Goal: Find contact information: Find contact information

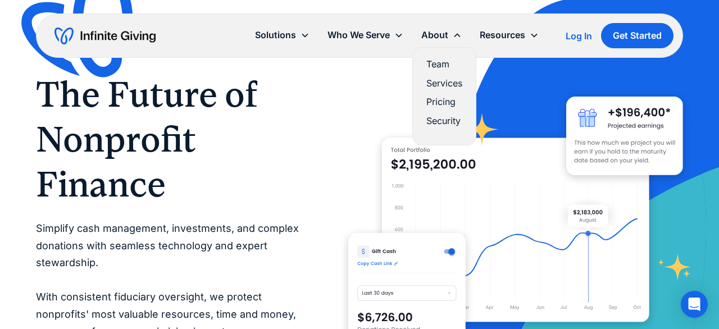
click at [437, 66] on link "Team" at bounding box center [444, 64] width 36 height 15
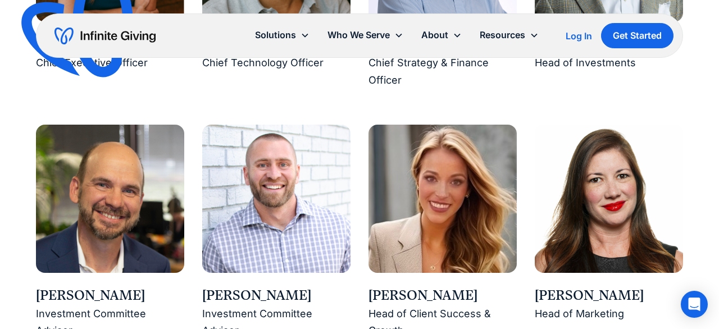
scroll to position [1159, 0]
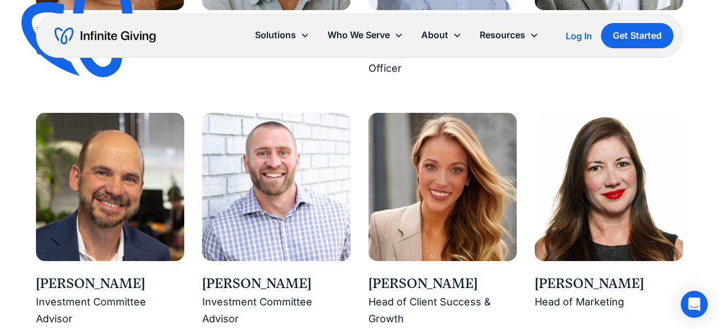
click at [420, 281] on div "Kasey Hardin" at bounding box center [442, 284] width 148 height 19
click at [437, 175] on img at bounding box center [442, 187] width 148 height 148
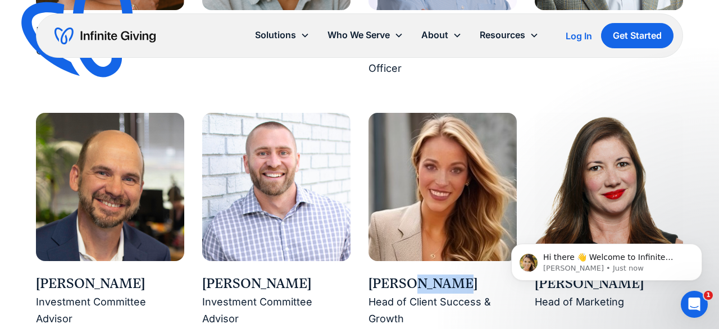
scroll to position [0, 0]
click at [436, 175] on img at bounding box center [442, 187] width 148 height 148
click at [468, 318] on div "Head of Client Success & Growth" at bounding box center [442, 311] width 148 height 34
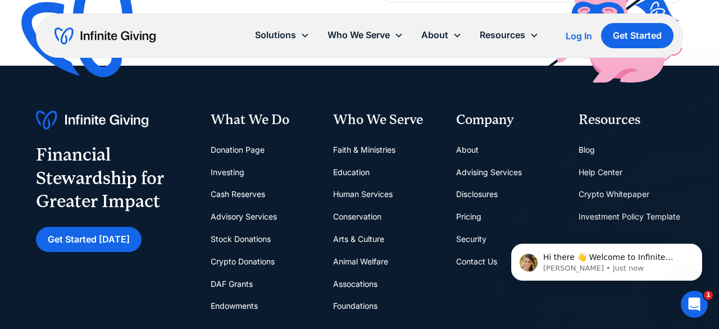
scroll to position [3372, 0]
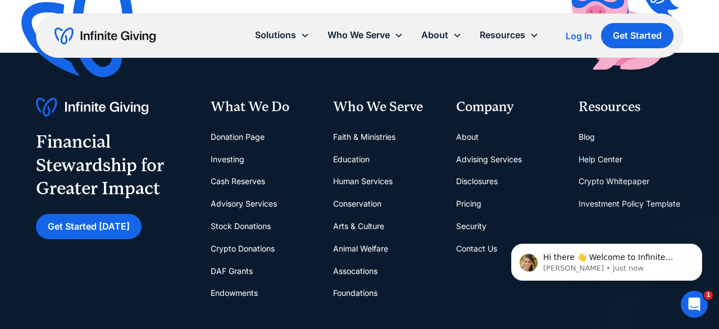
click at [473, 238] on link "Contact Us" at bounding box center [476, 249] width 41 height 22
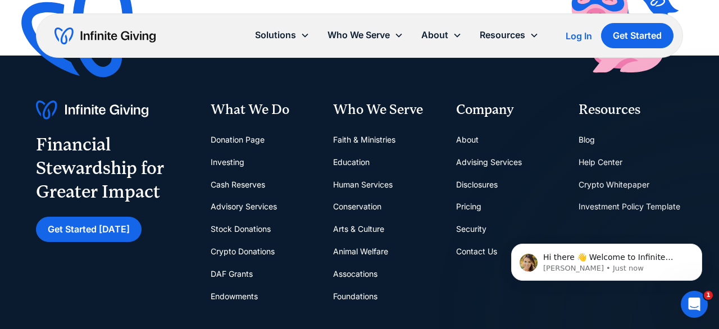
scroll to position [547, 0]
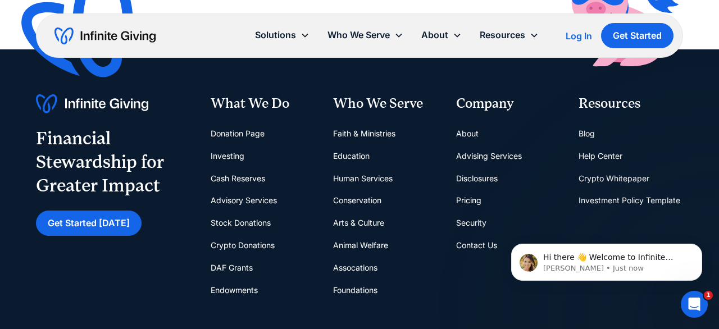
click at [467, 134] on link "About" at bounding box center [467, 133] width 22 height 22
